Goal: Information Seeking & Learning: Learn about a topic

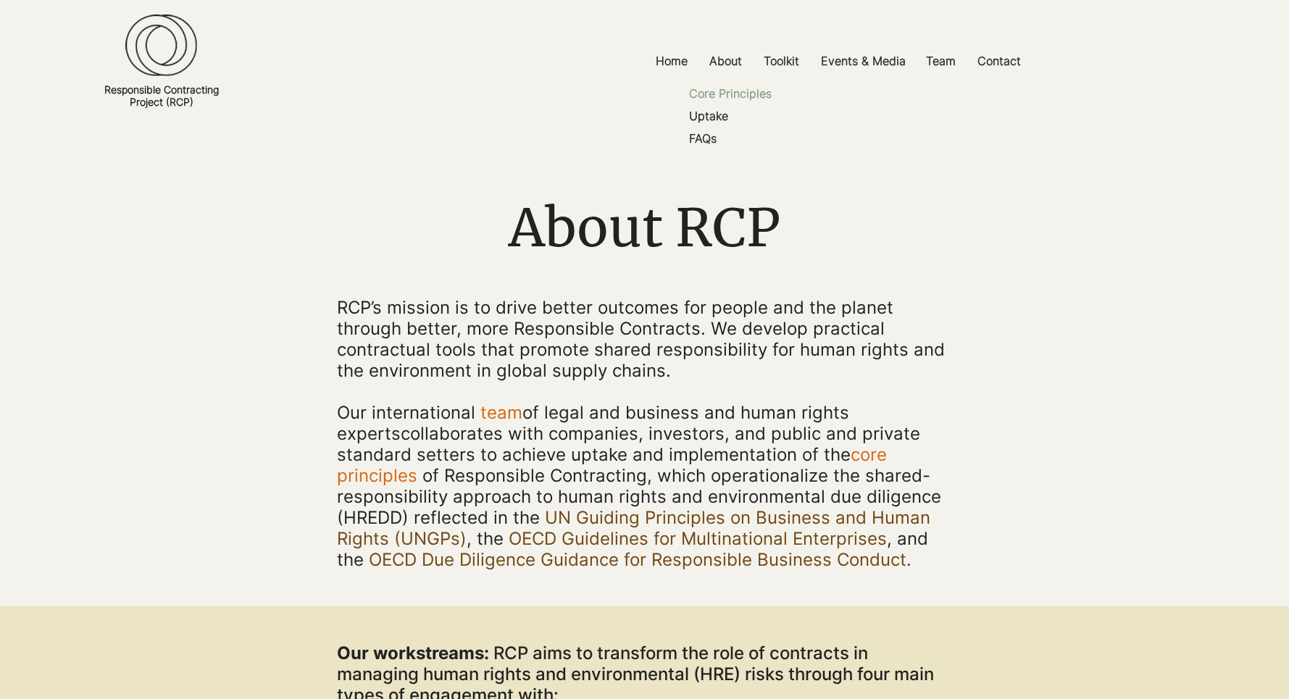
click at [738, 91] on p "Core Principles" at bounding box center [730, 94] width 94 height 22
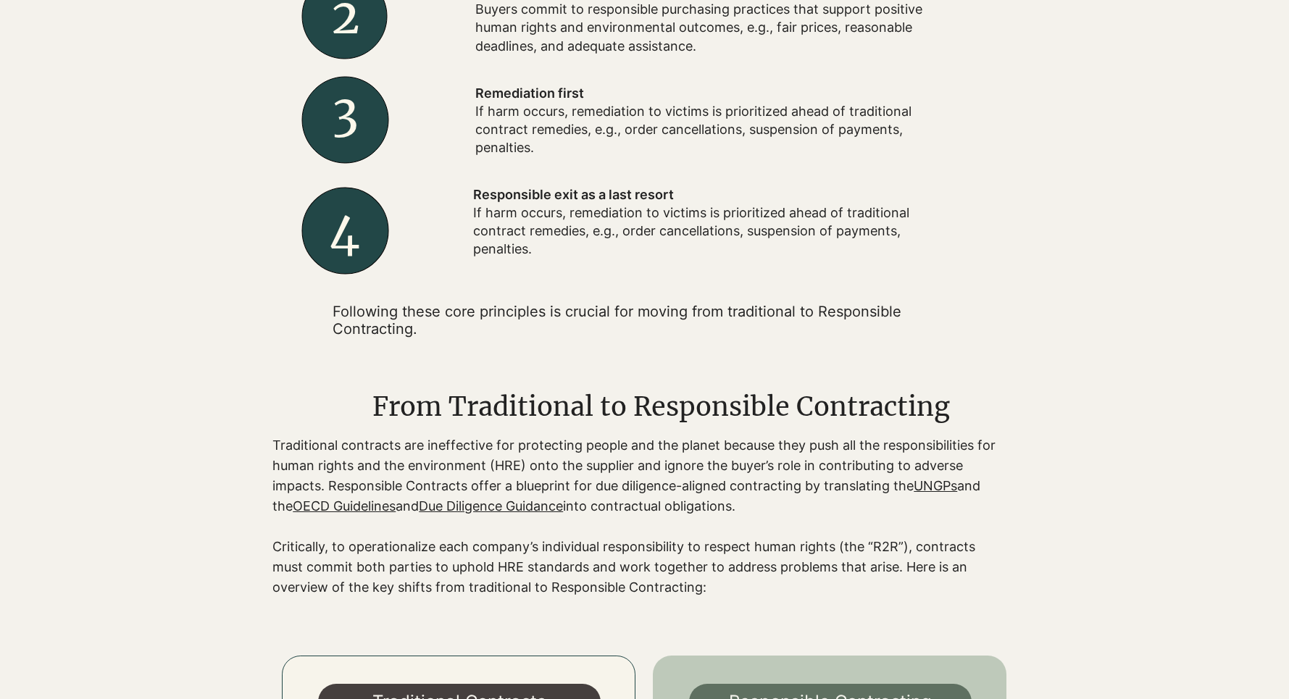
scroll to position [1001, 0]
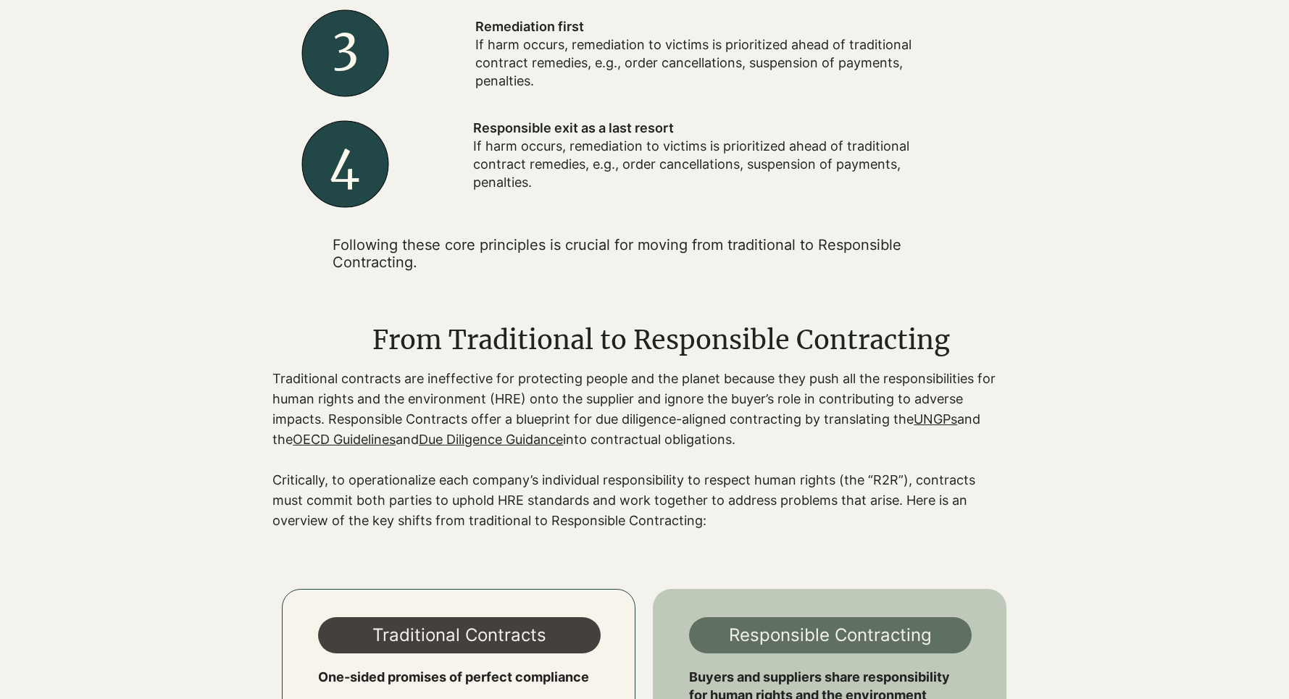
scroll to position [934, 0]
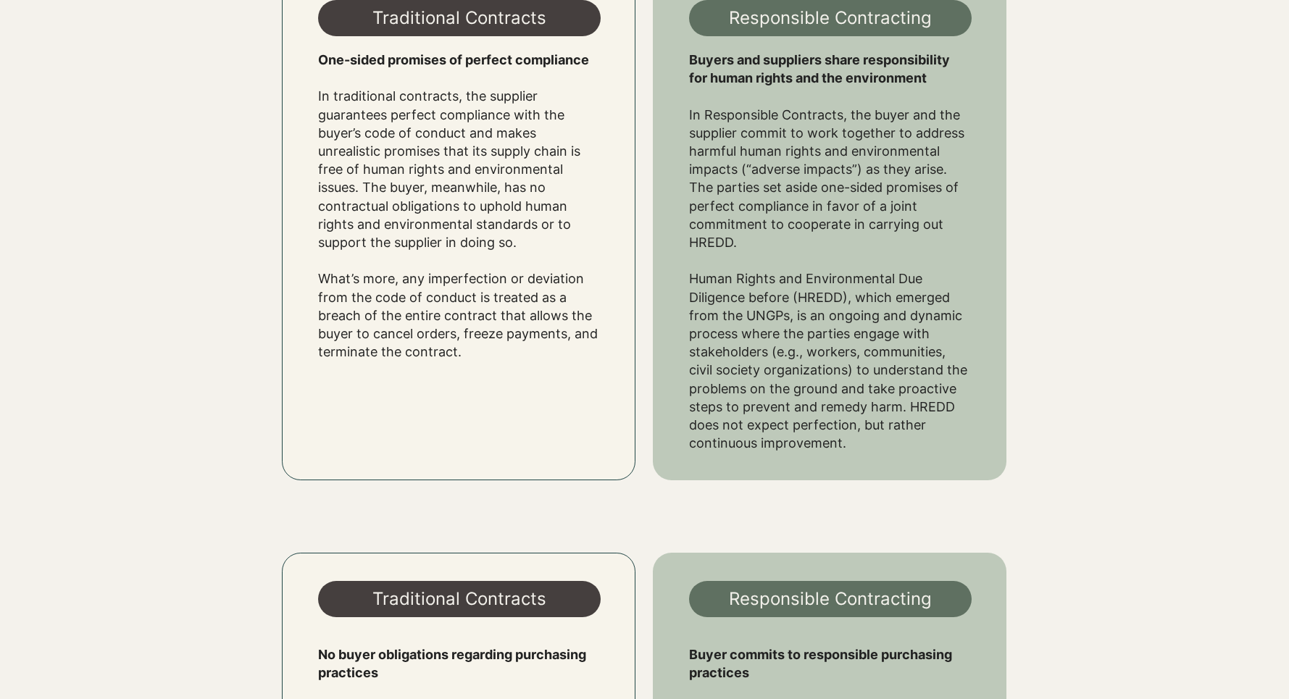
scroll to position [1462, 0]
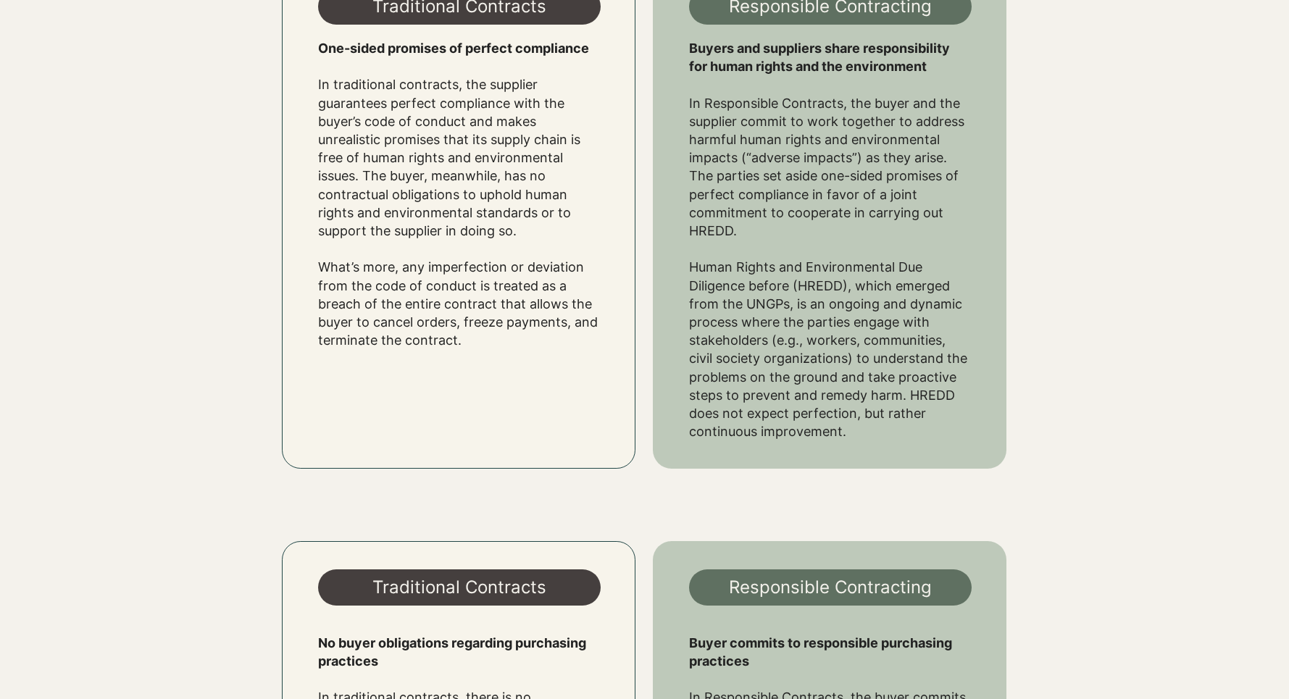
scroll to position [1646, 0]
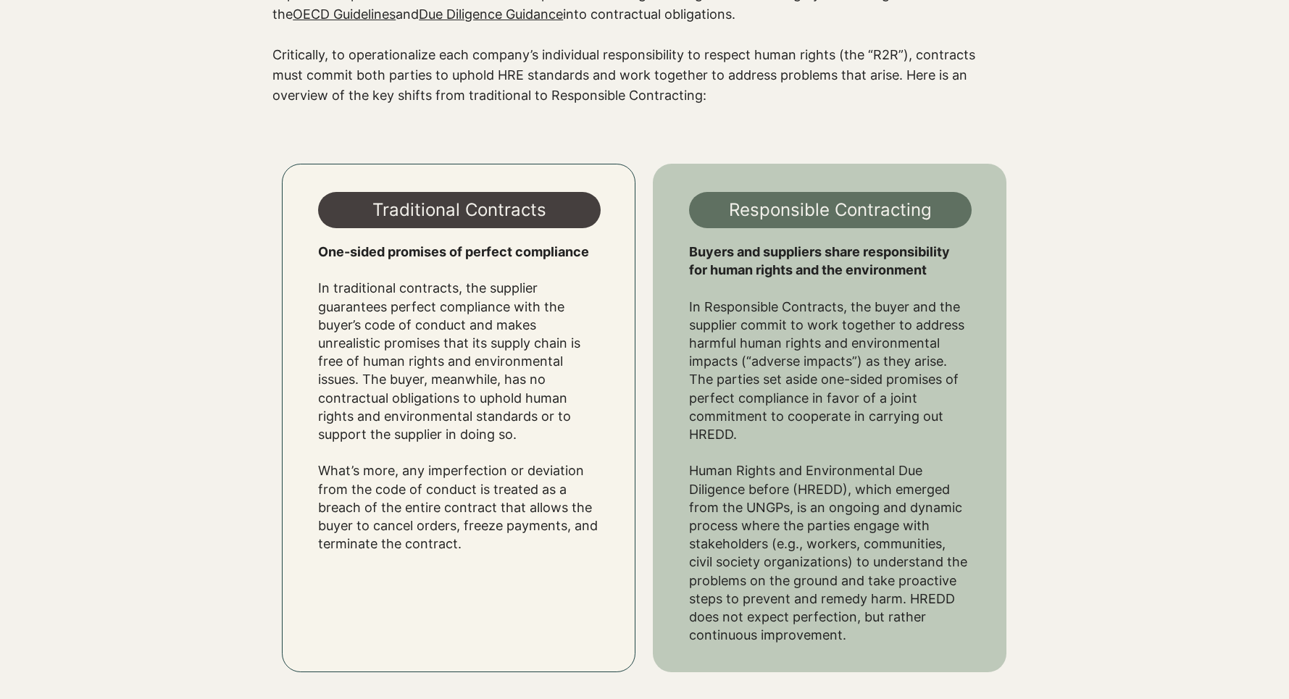
scroll to position [1256, 0]
